Goal: Task Accomplishment & Management: Use online tool/utility

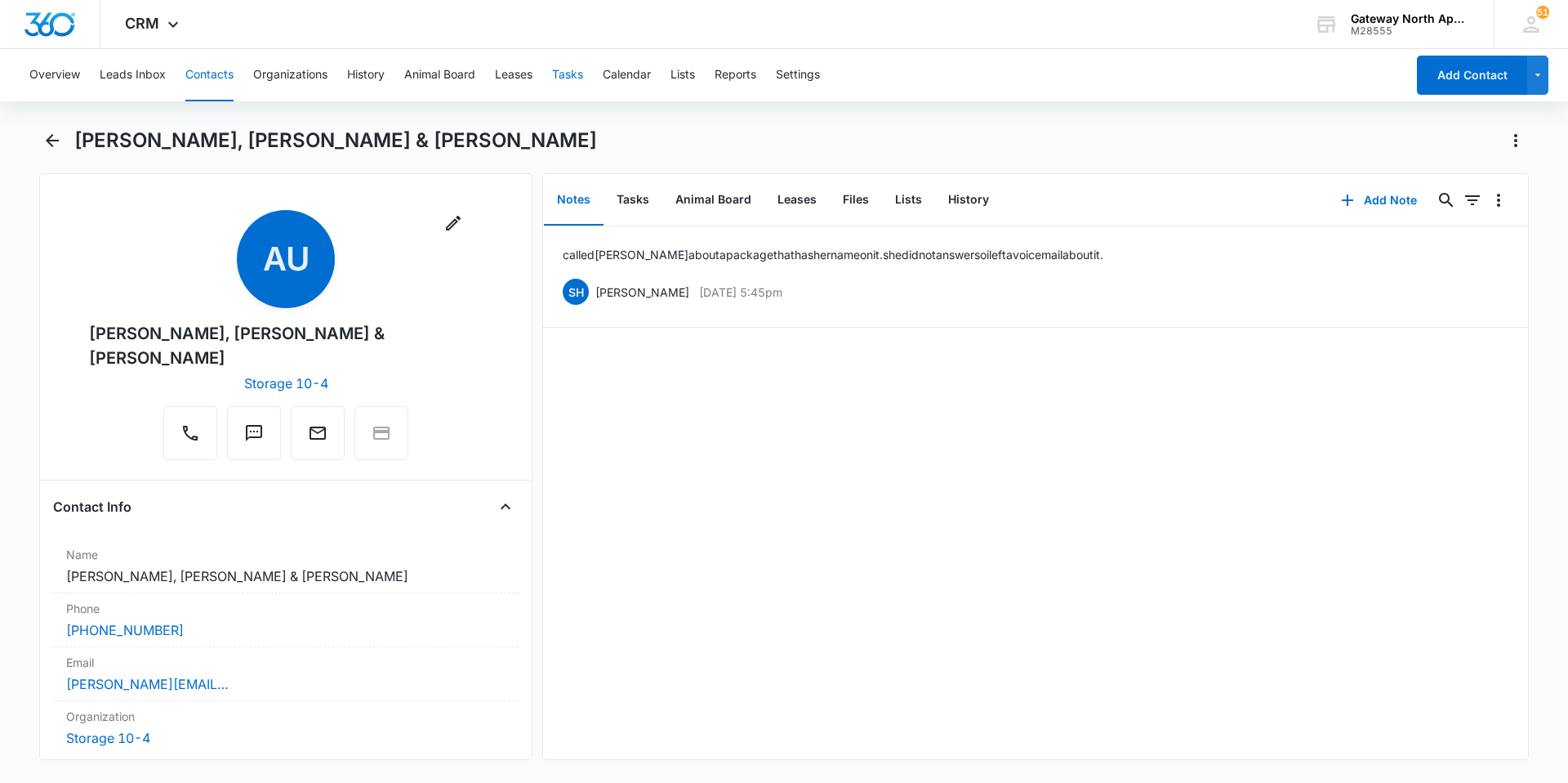
click at [569, 80] on button "Tasks" at bounding box center [567, 74] width 31 height 53
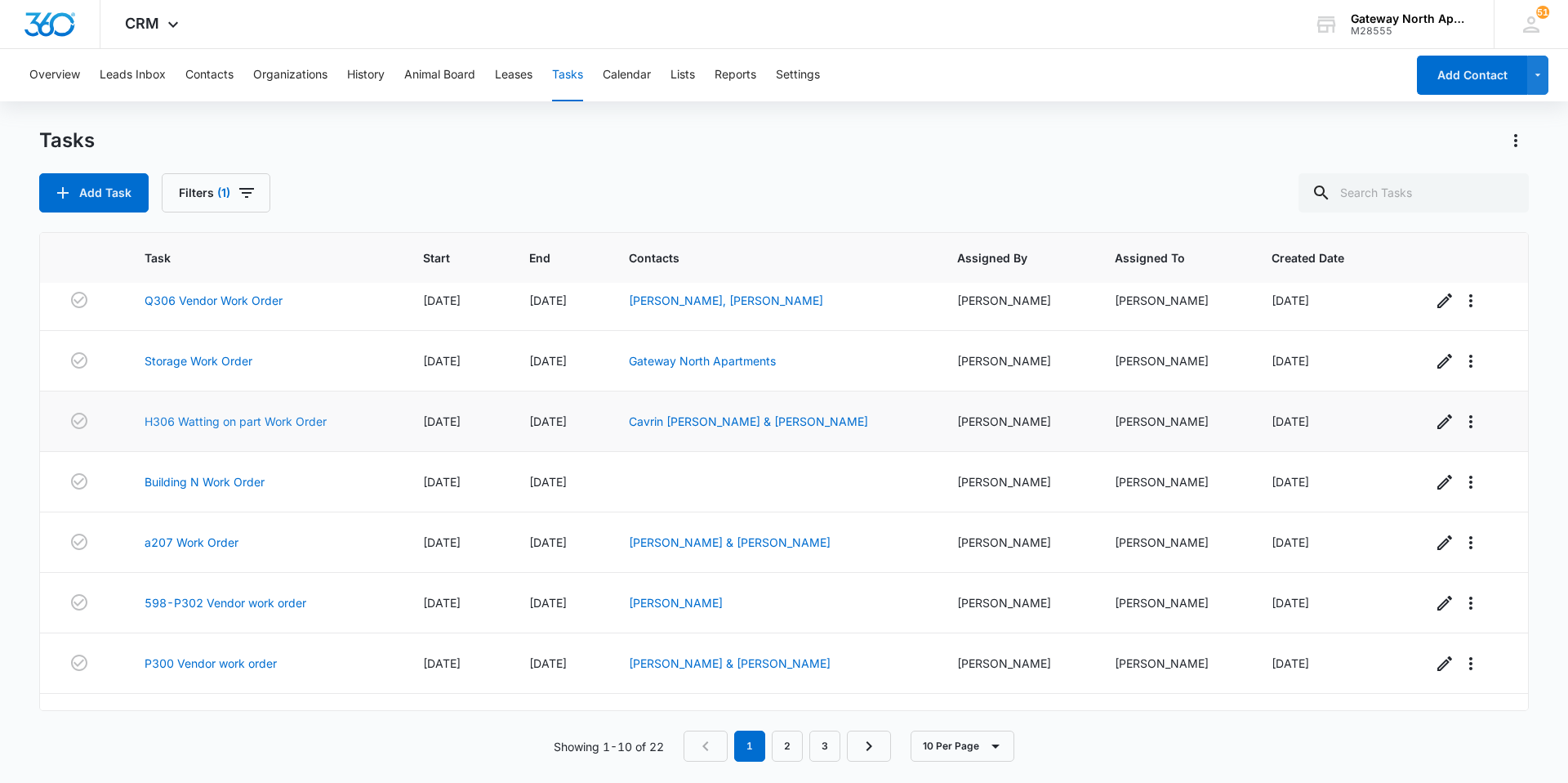
scroll to position [163, 0]
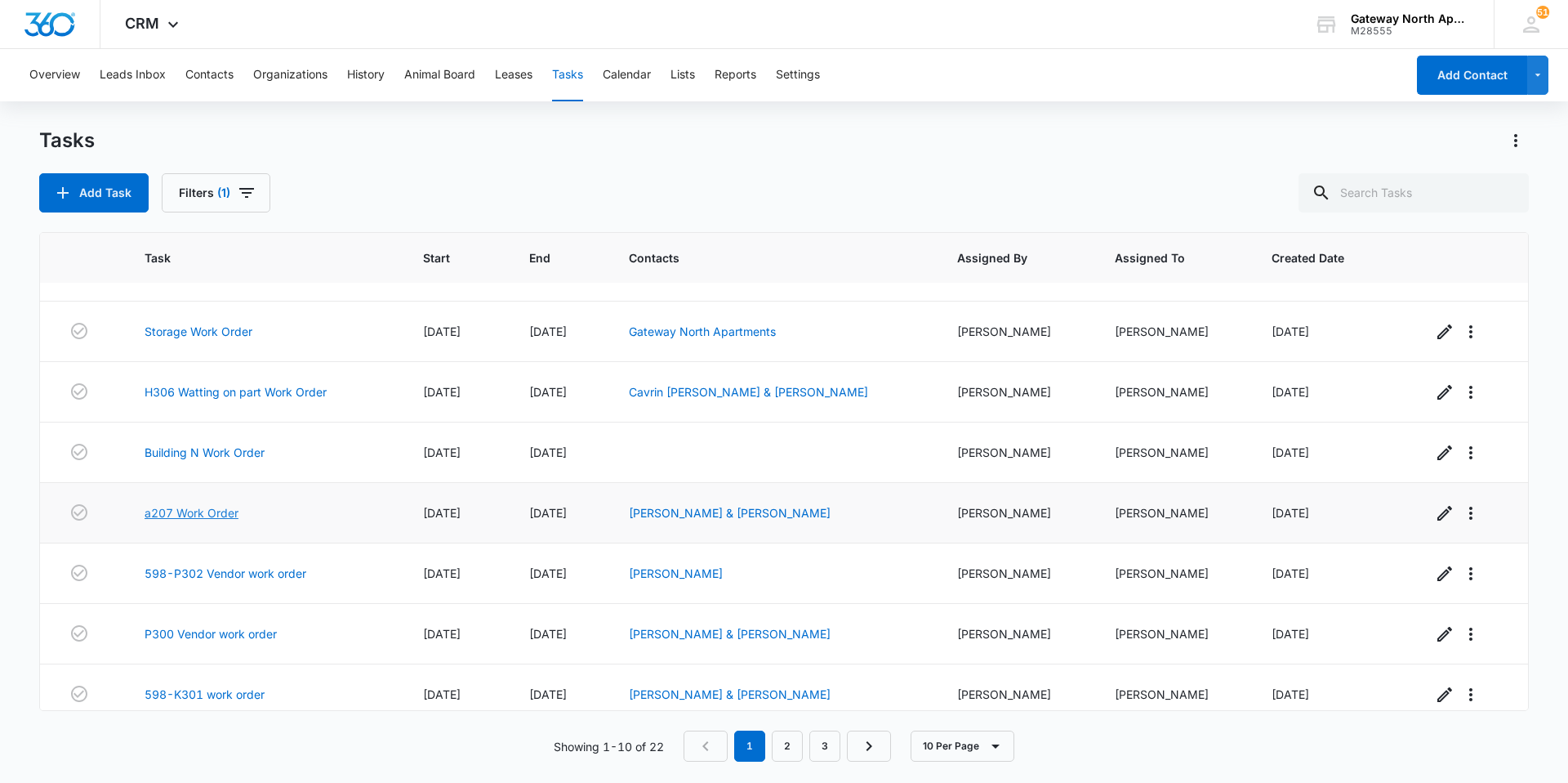
click at [199, 517] on link "a207 Work Order" at bounding box center [191, 513] width 94 height 17
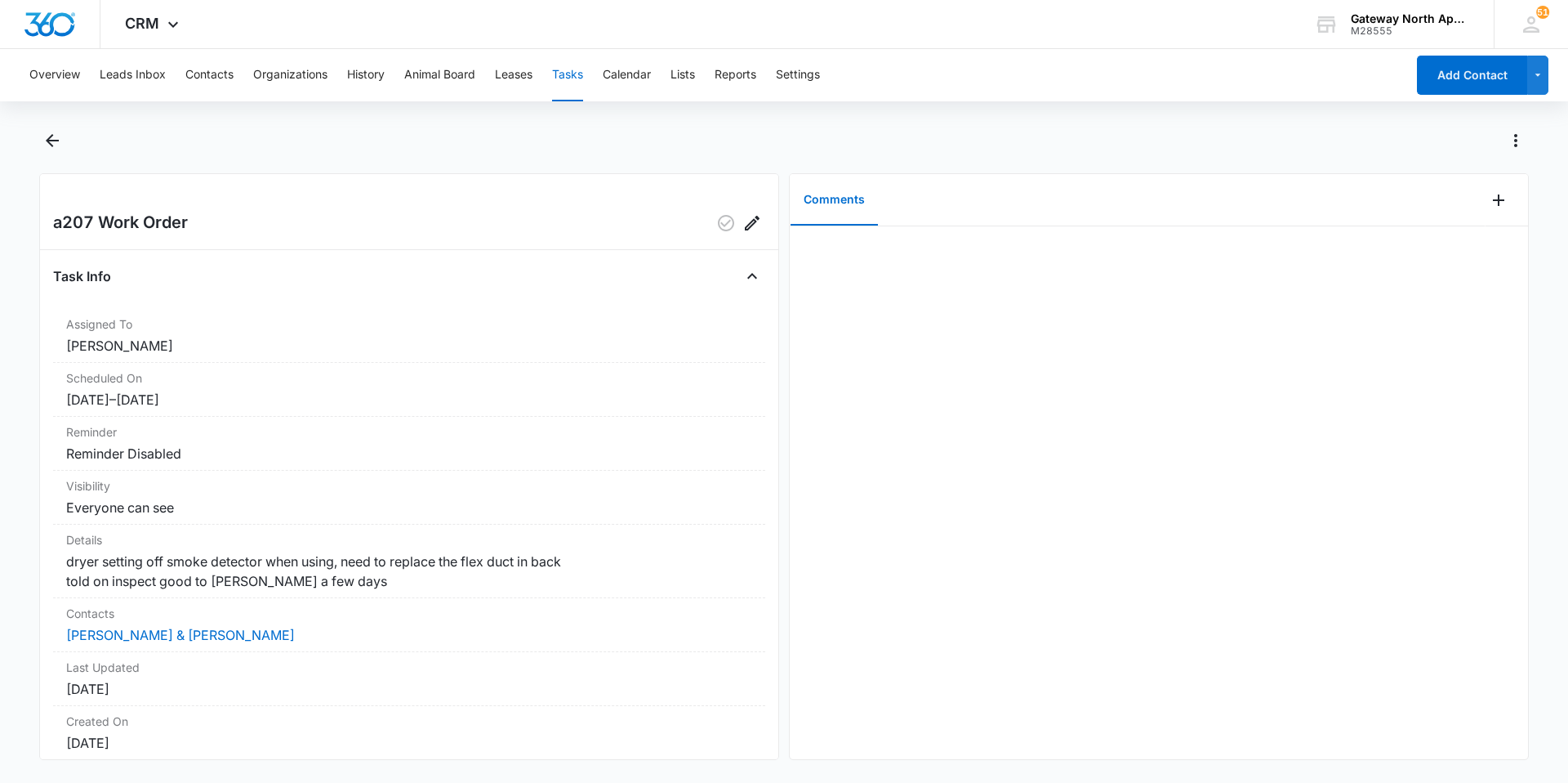
click at [573, 74] on button "Tasks" at bounding box center [567, 74] width 31 height 53
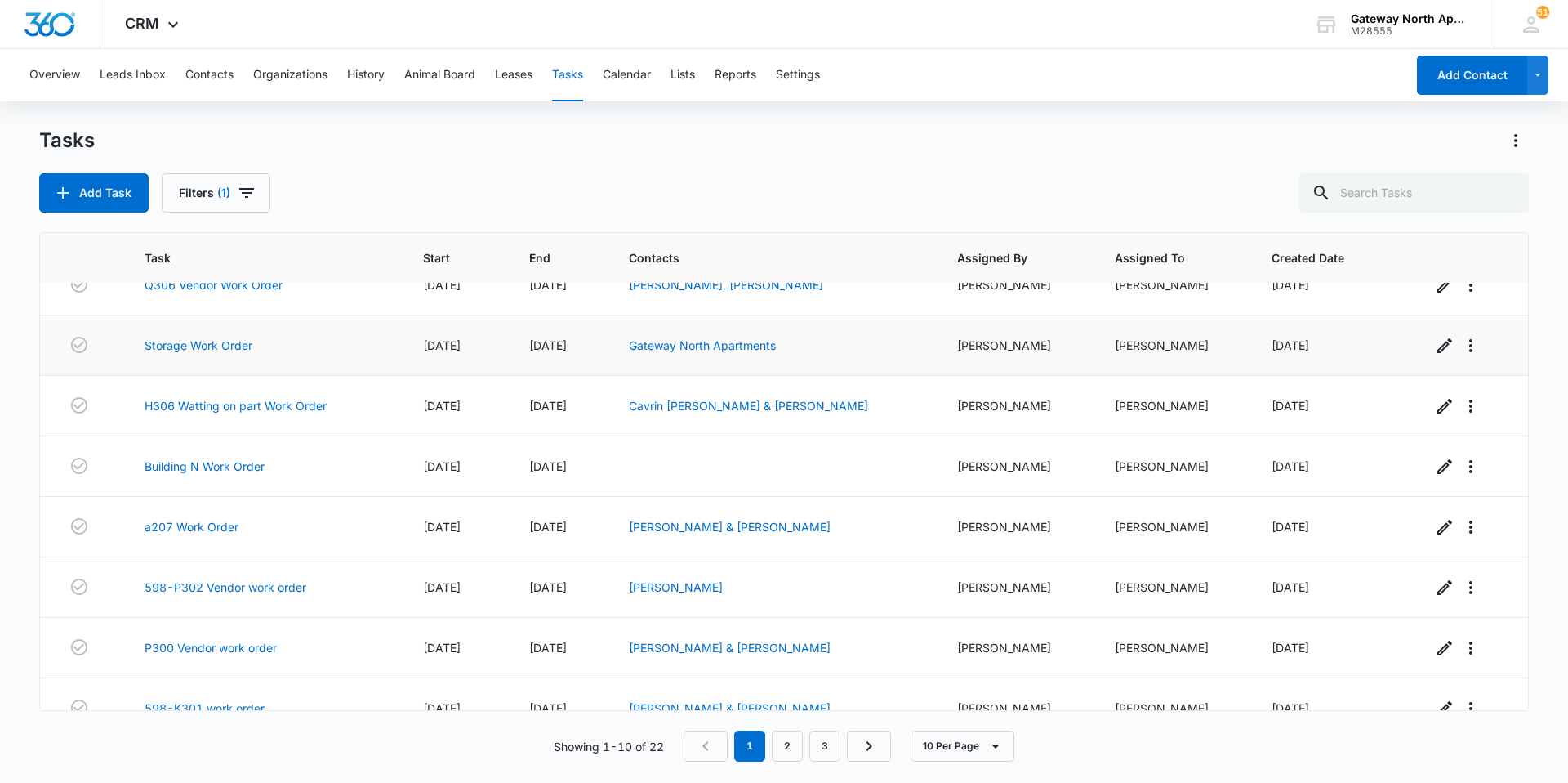
scroll to position [178, 0]
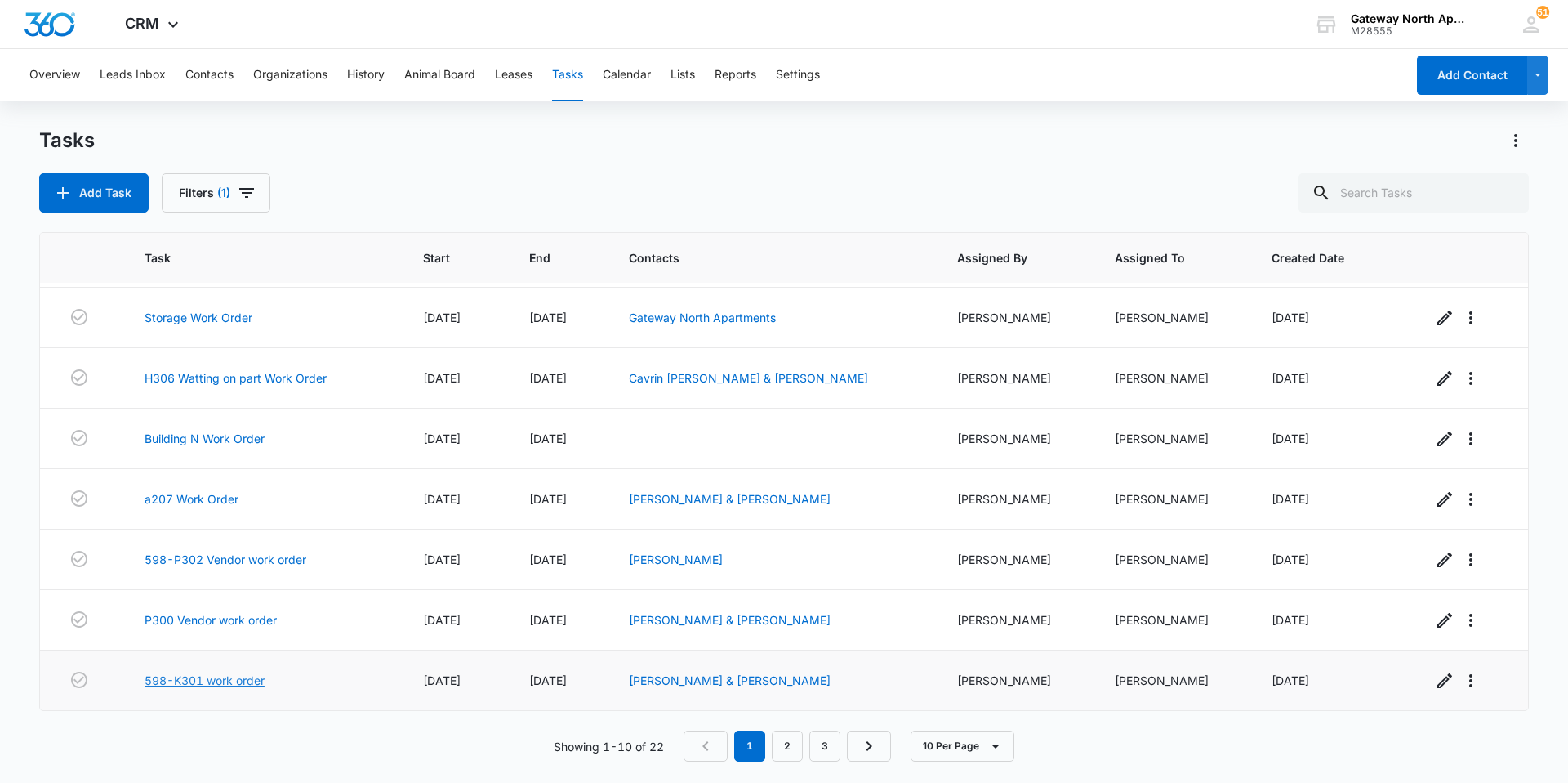
click at [224, 686] on link "598-K301 work order" at bounding box center [204, 680] width 120 height 17
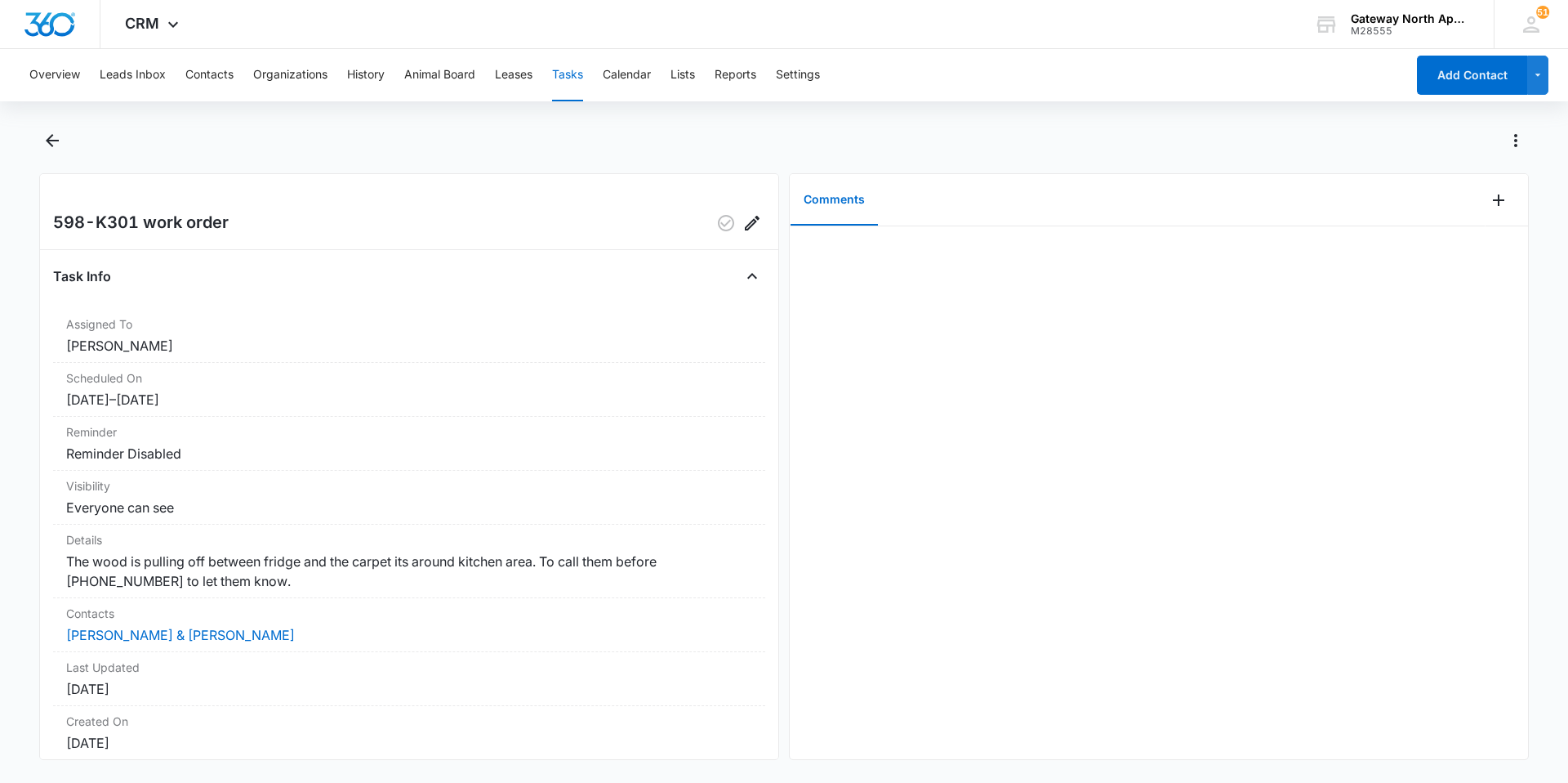
click at [563, 76] on button "Tasks" at bounding box center [567, 74] width 31 height 53
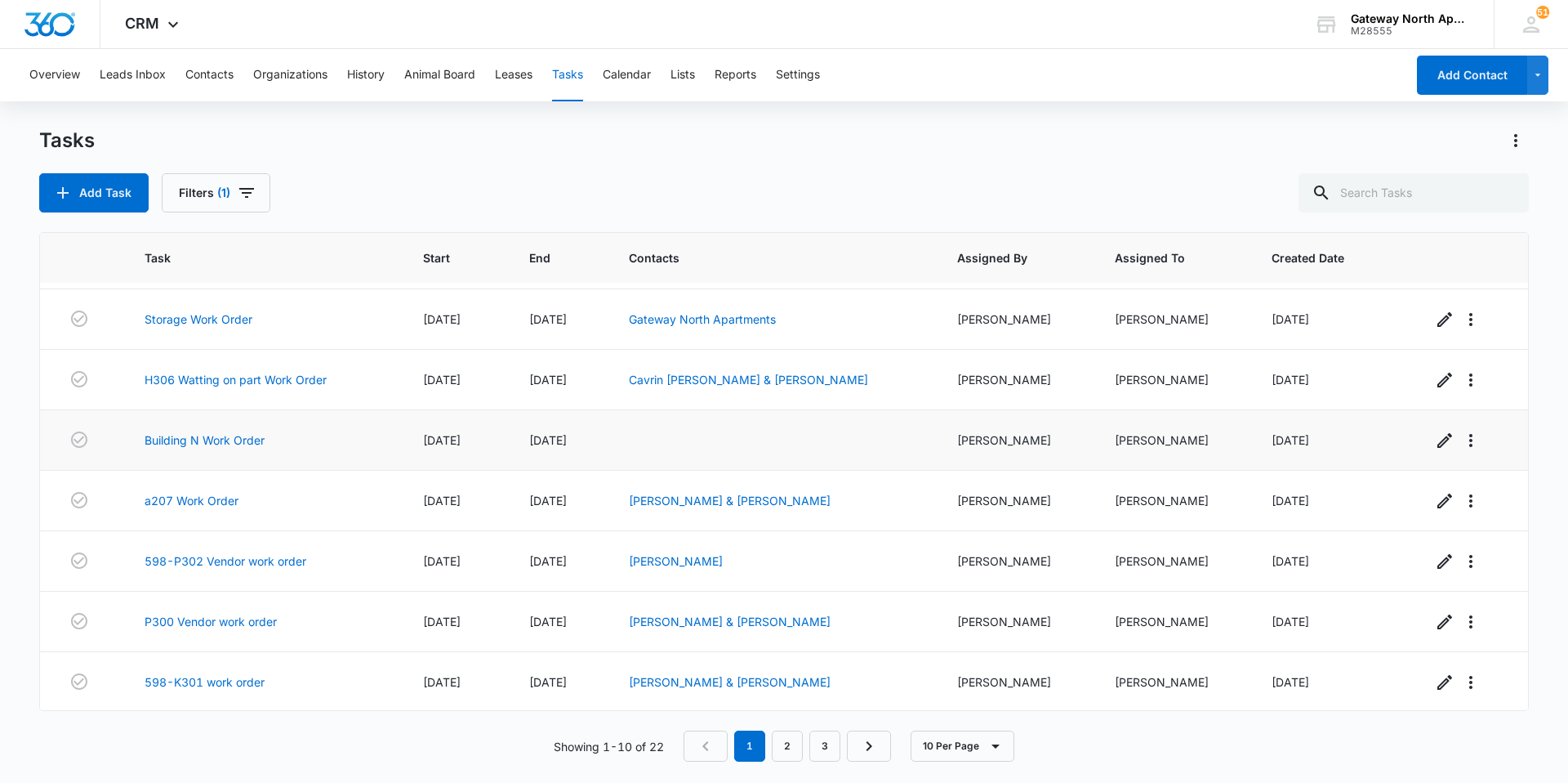
scroll to position [178, 0]
click at [791, 744] on link "2" at bounding box center [786, 746] width 31 height 32
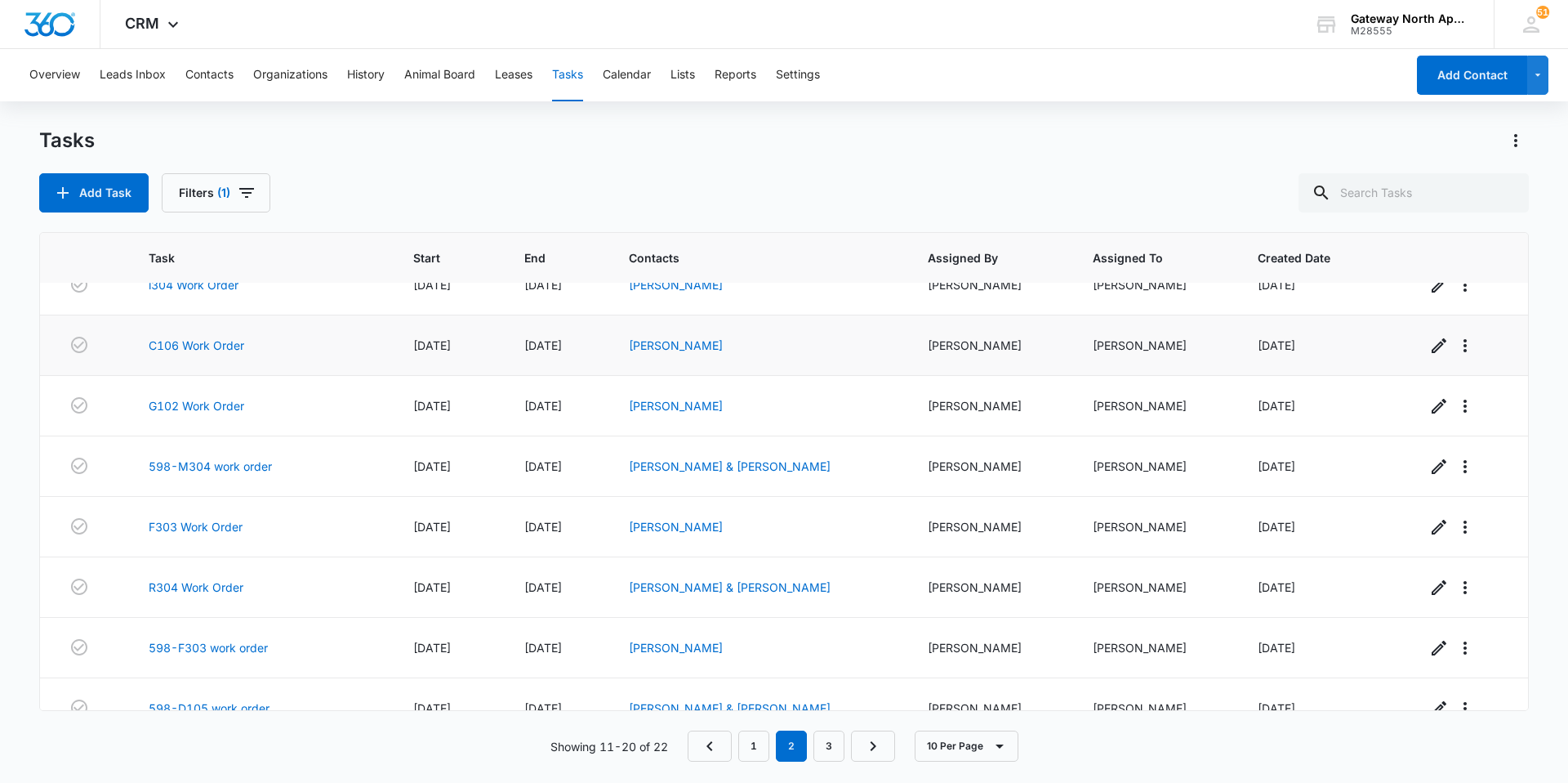
scroll to position [0, 0]
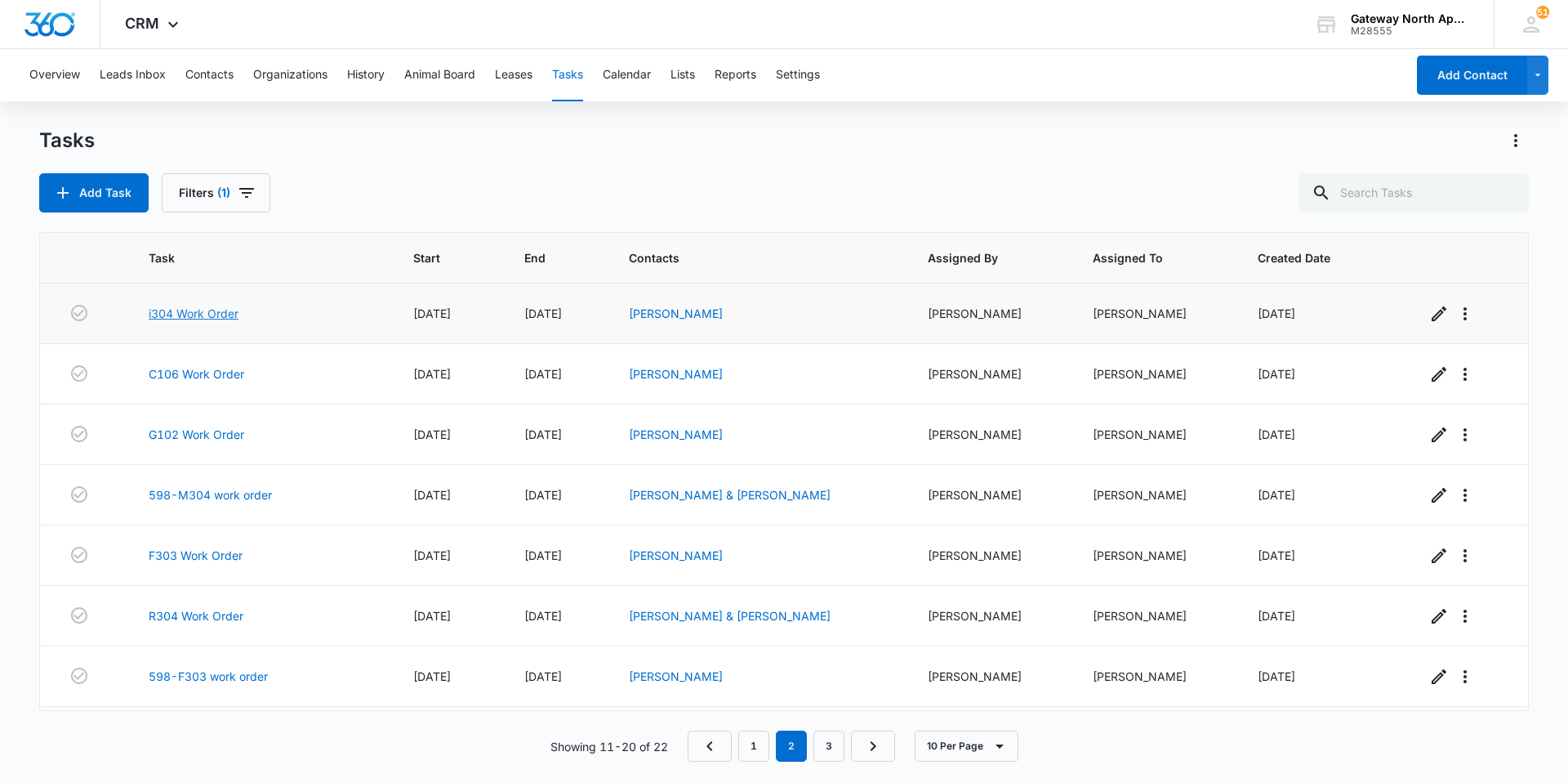
click at [192, 309] on link "i304 Work Order" at bounding box center [194, 313] width 90 height 17
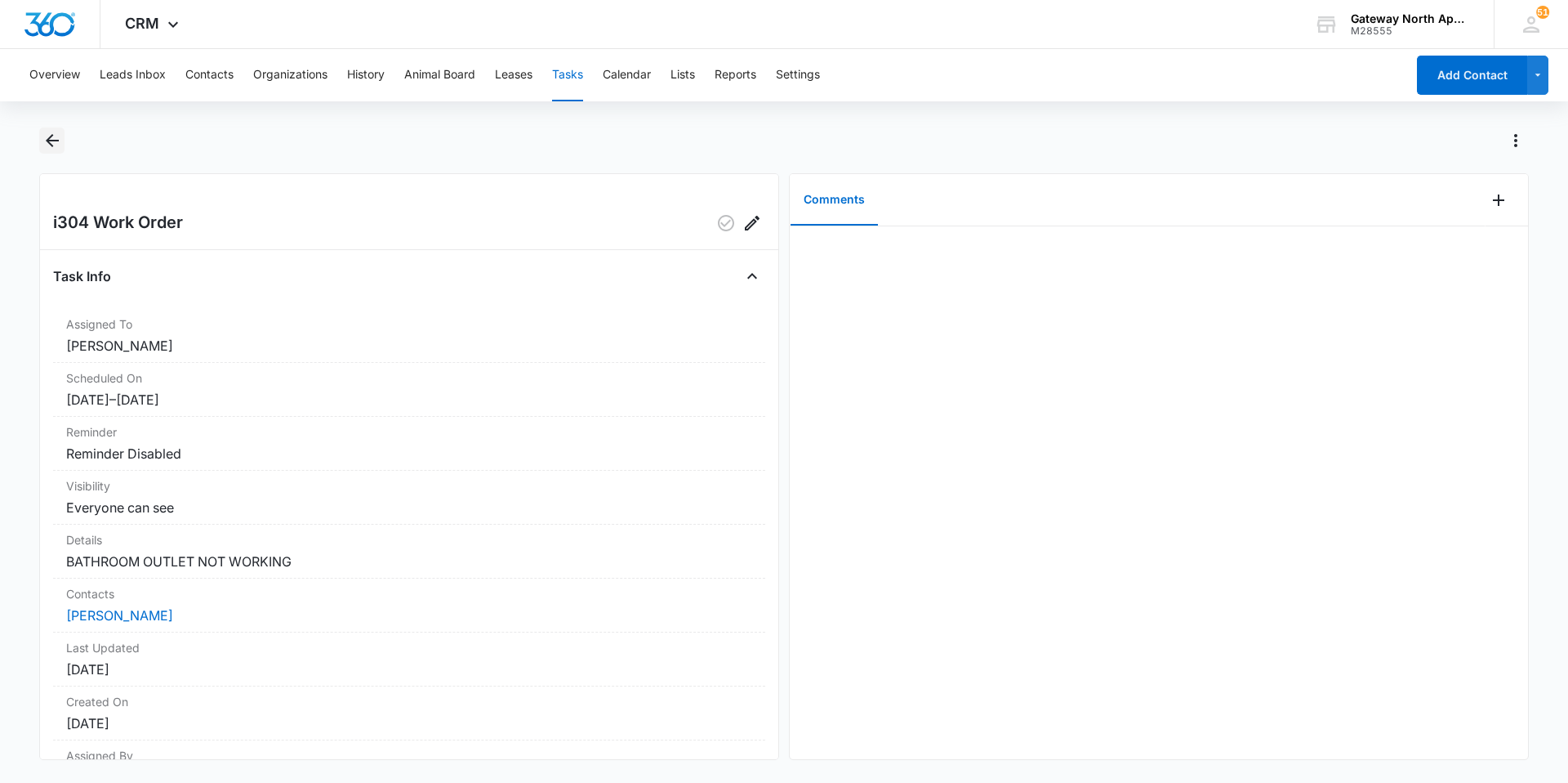
click at [55, 142] on icon "Back" at bounding box center [52, 140] width 20 height 20
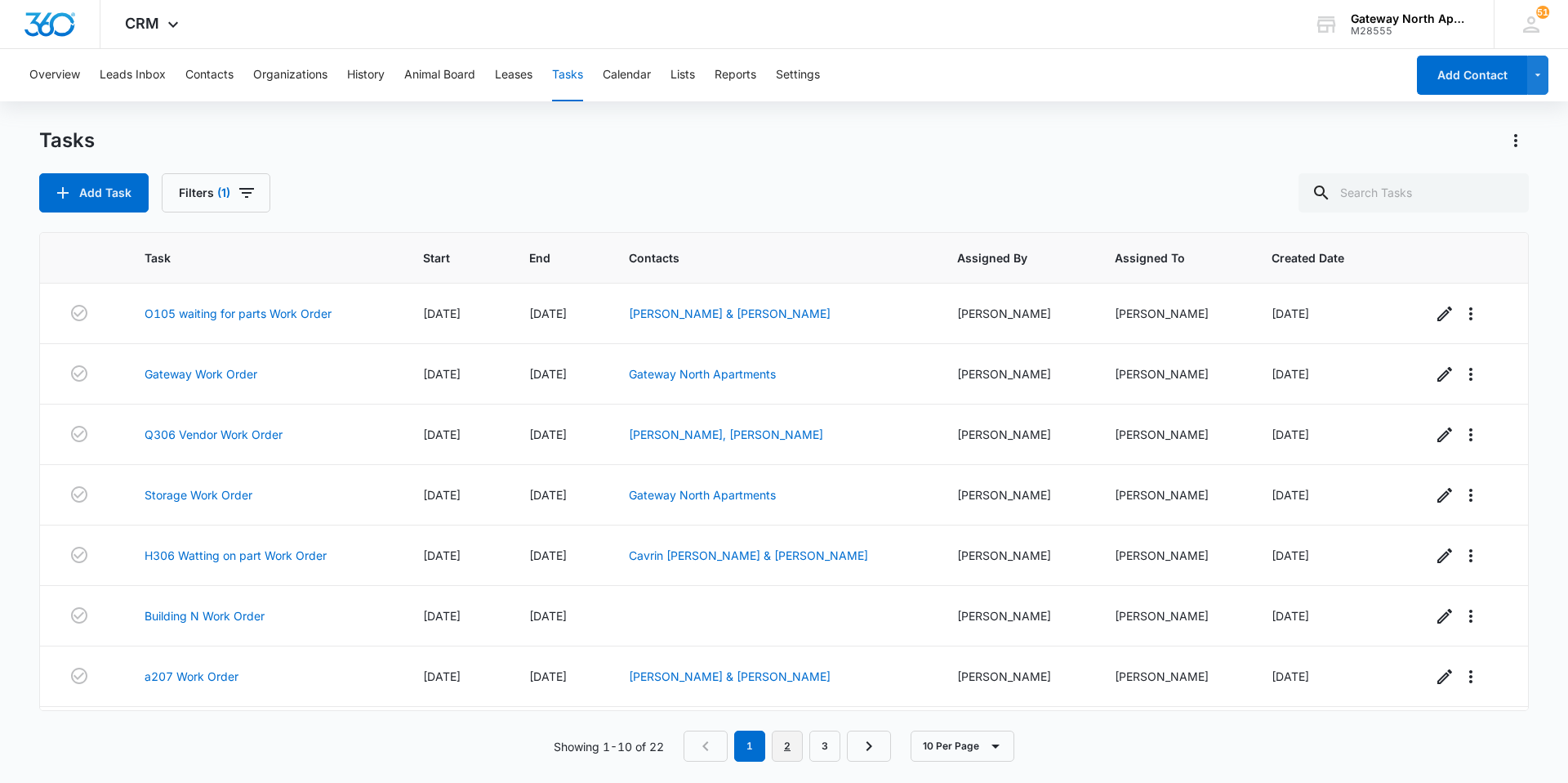
click at [791, 751] on link "2" at bounding box center [786, 746] width 31 height 32
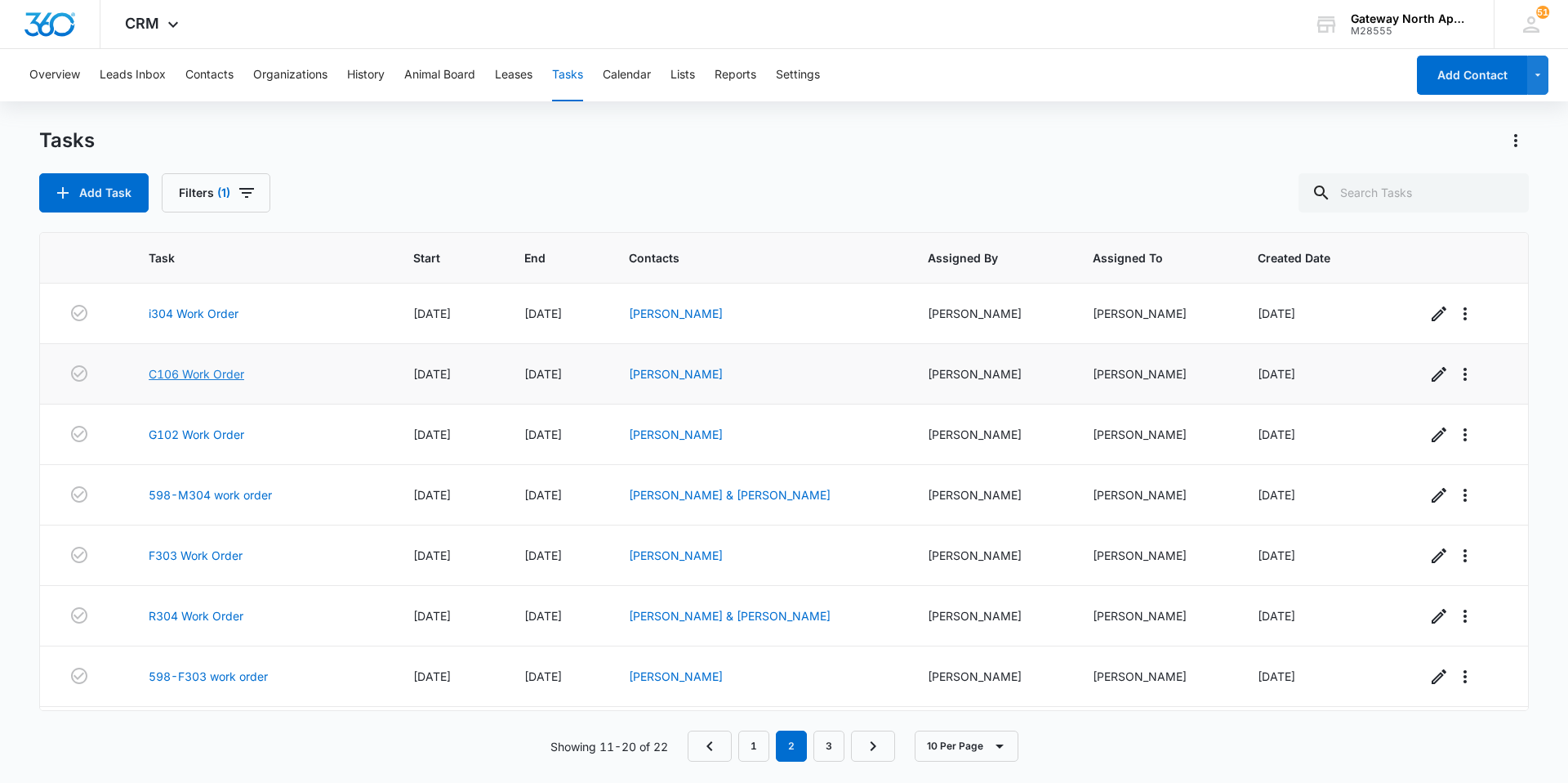
click at [200, 373] on link "C106 Work Order" at bounding box center [197, 373] width 95 height 17
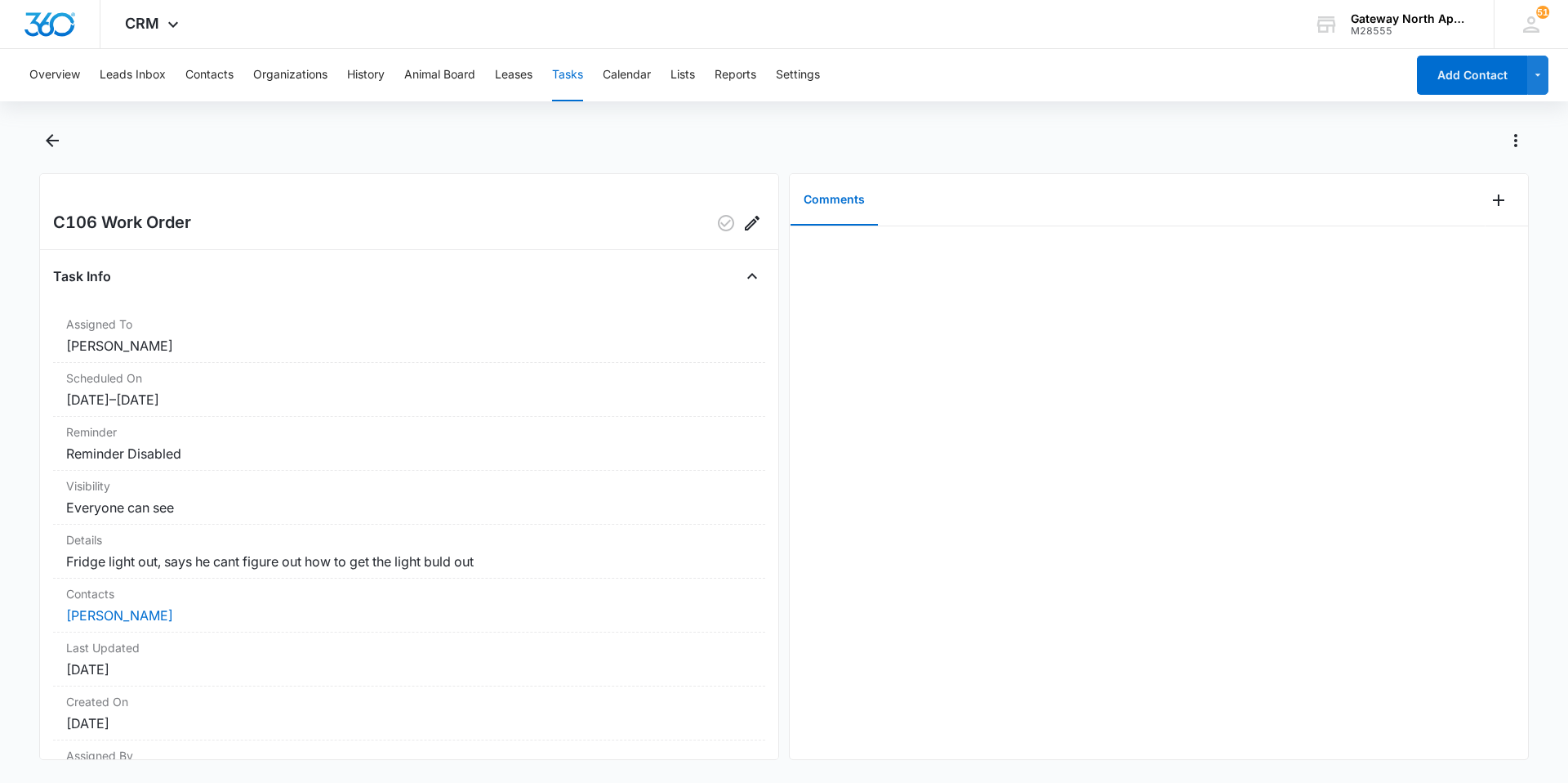
click at [566, 80] on button "Tasks" at bounding box center [567, 74] width 31 height 53
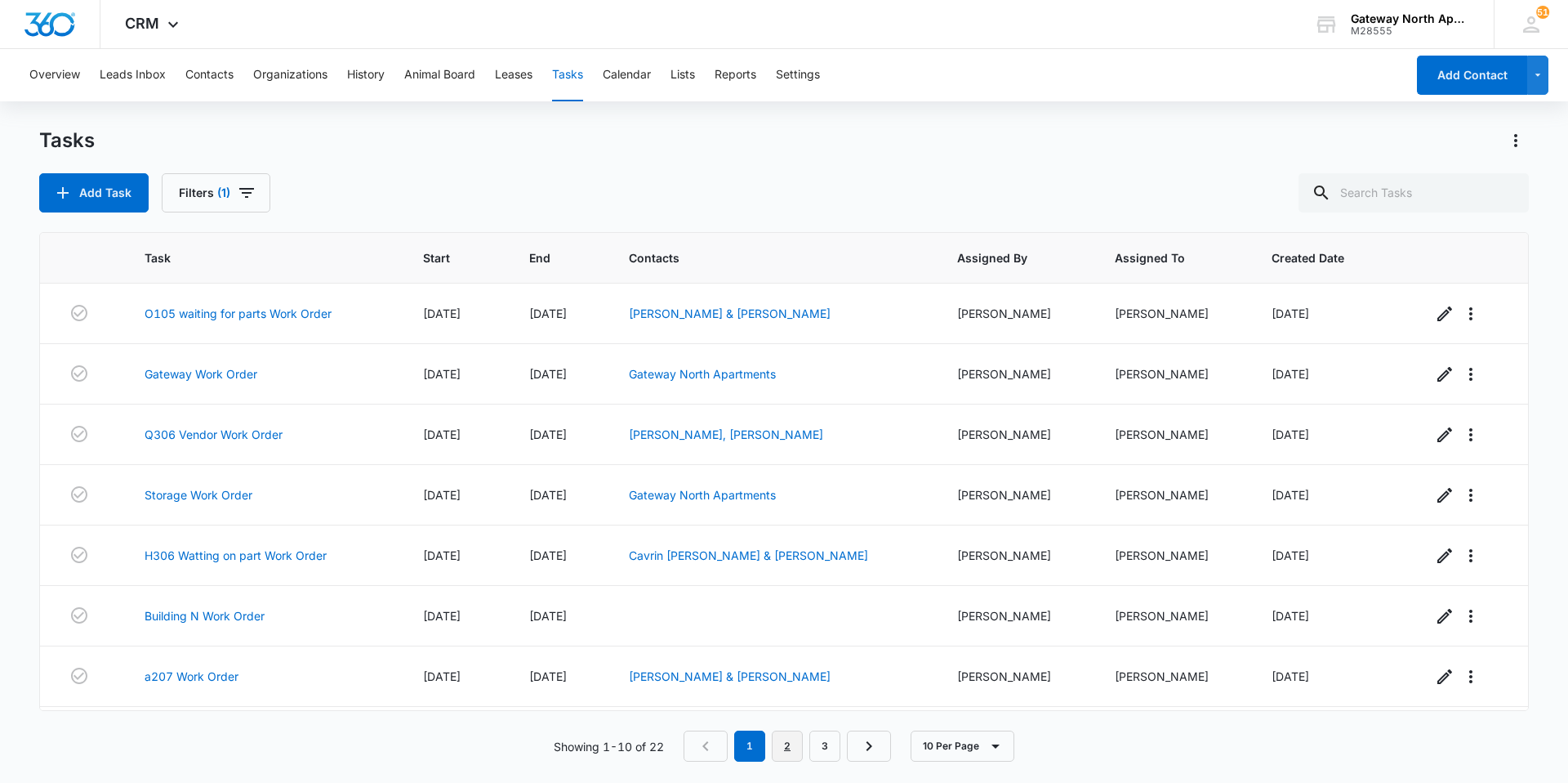
click at [784, 742] on link "2" at bounding box center [786, 746] width 31 height 32
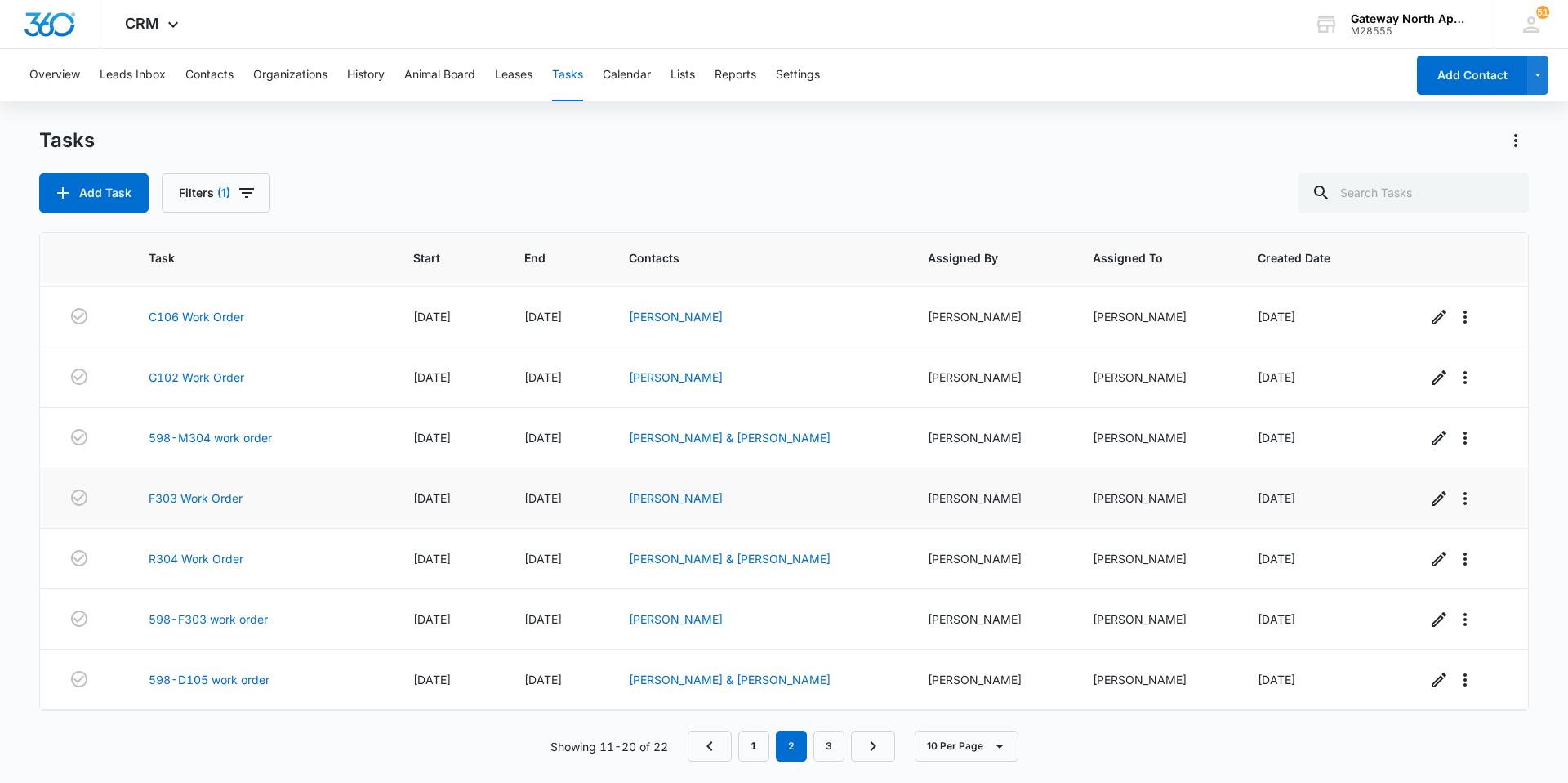
scroll to position [82, 0]
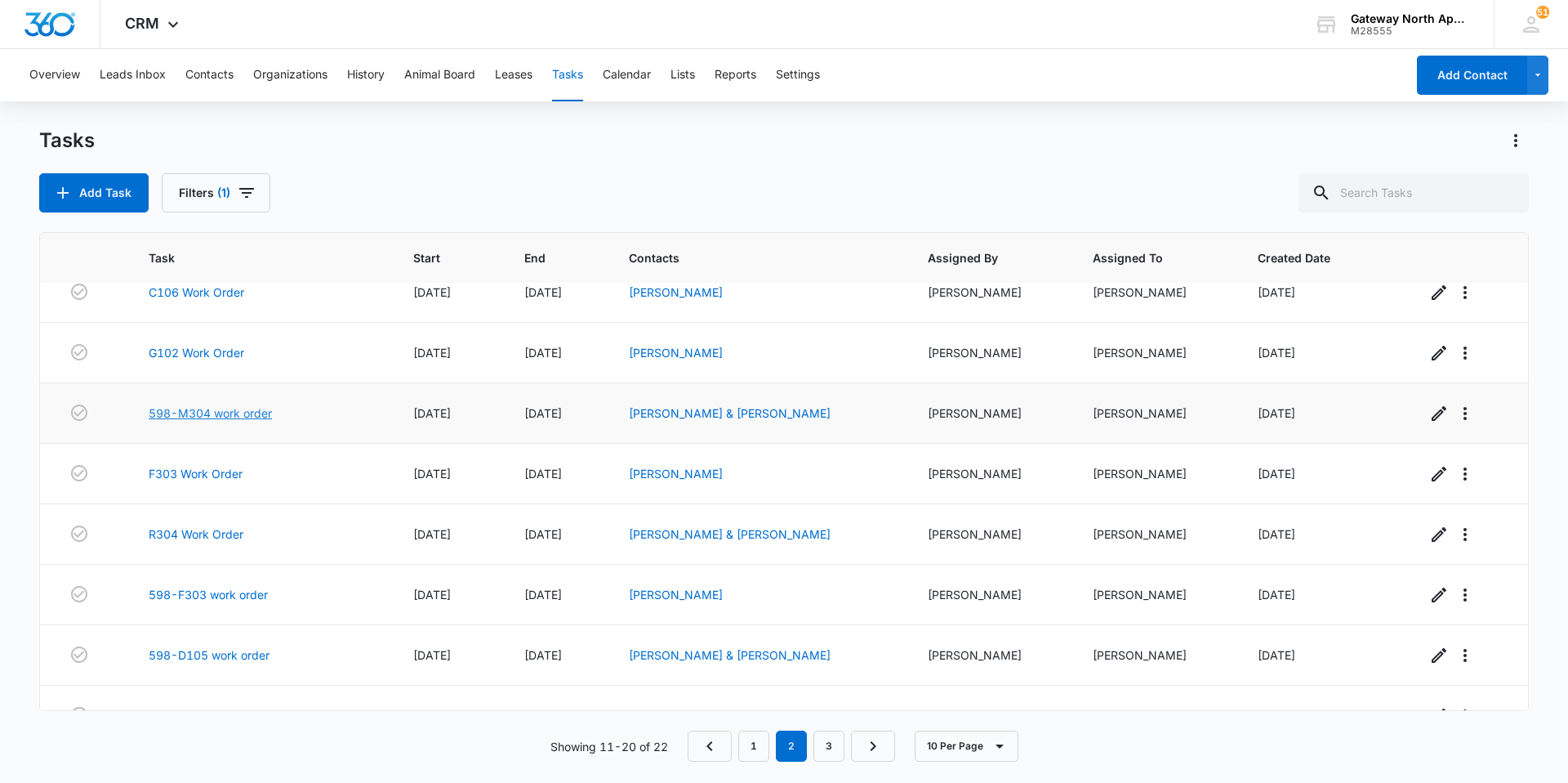
click at [245, 415] on link "598-M304 work order" at bounding box center [210, 413] width 123 height 17
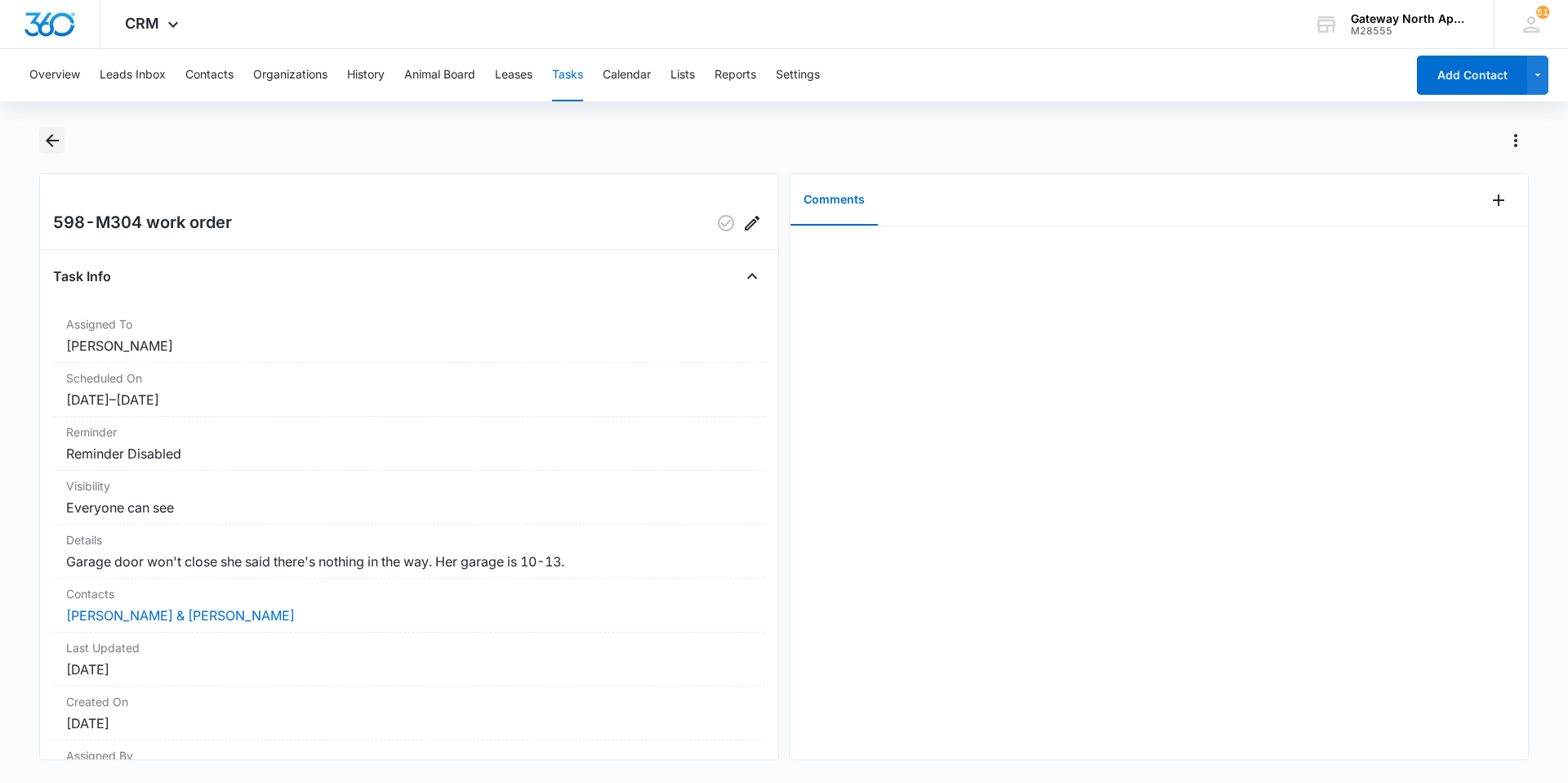
click at [54, 148] on icon "Back" at bounding box center [52, 140] width 20 height 20
